Goal: Information Seeking & Learning: Learn about a topic

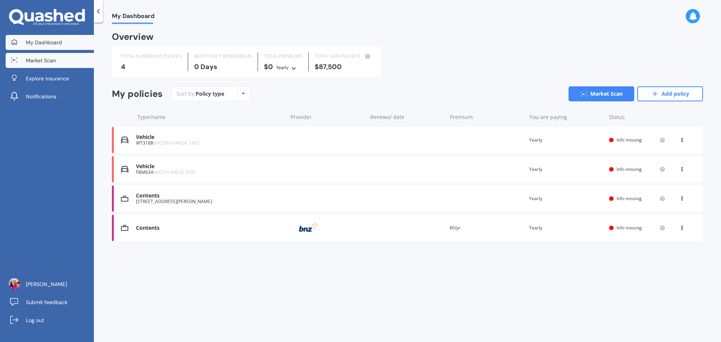
click at [50, 64] on span "Market Scan" at bounding box center [41, 61] width 30 height 8
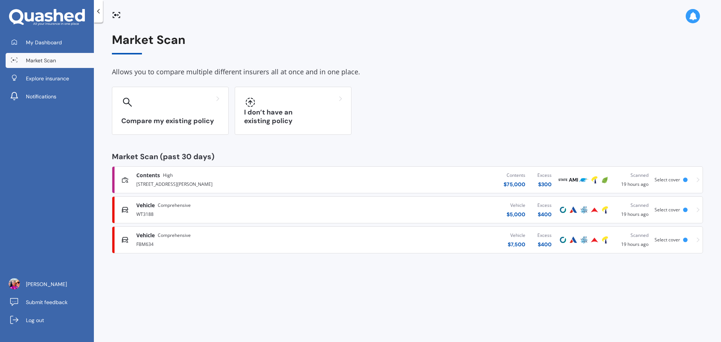
click at [277, 187] on div "[STREET_ADDRESS][PERSON_NAME]" at bounding box center [237, 183] width 203 height 9
